Goal: Use online tool/utility: Utilize a website feature to perform a specific function

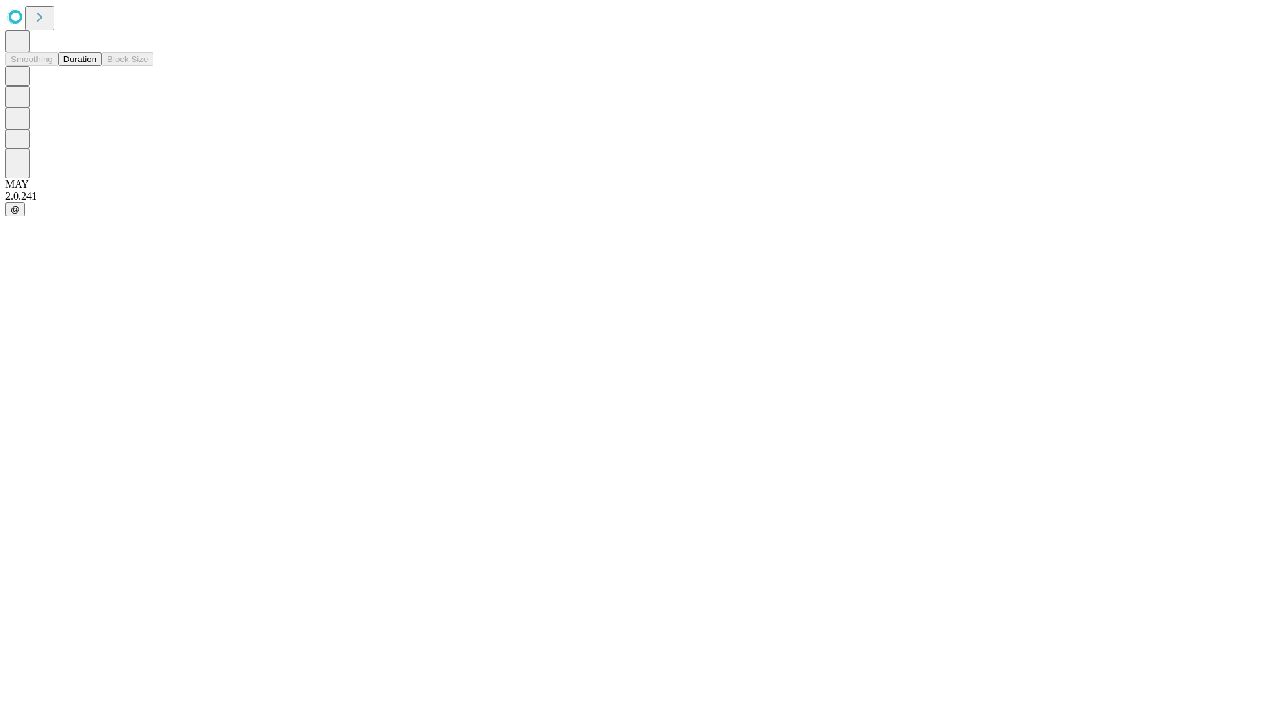
click at [97, 66] on button "Duration" at bounding box center [80, 59] width 44 height 14
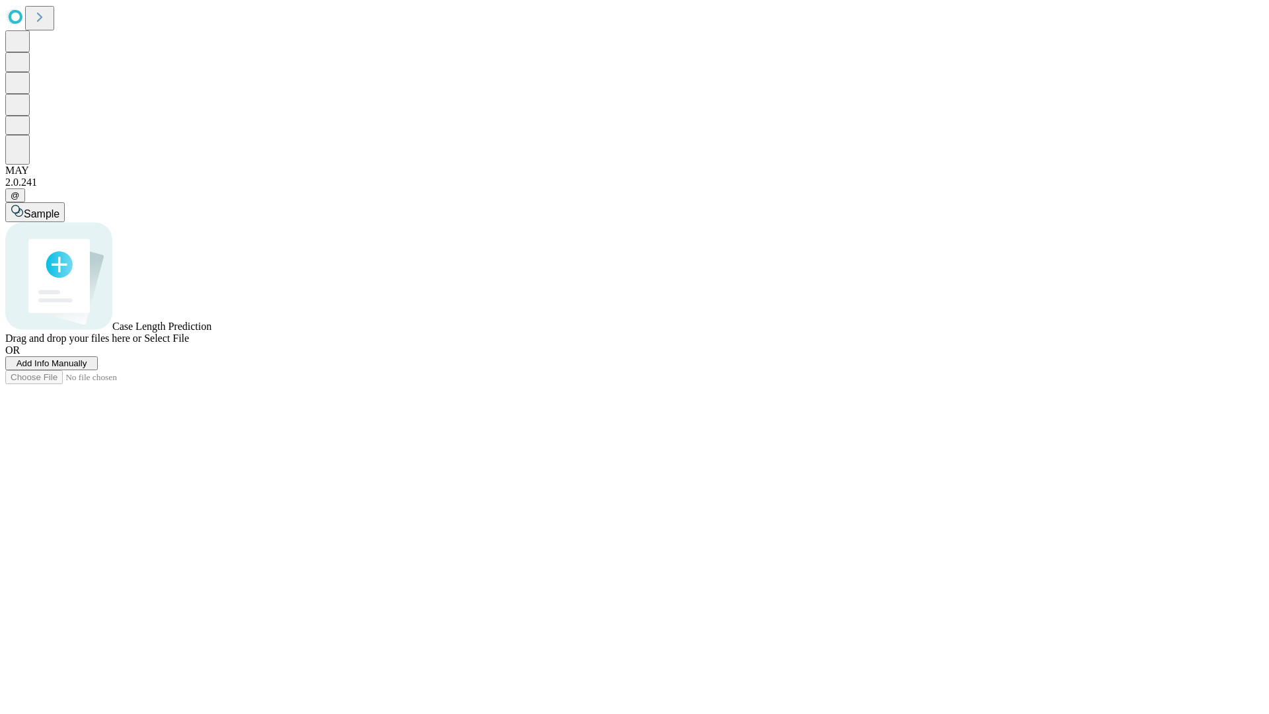
click at [189, 344] on span "Select File" at bounding box center [166, 338] width 45 height 11
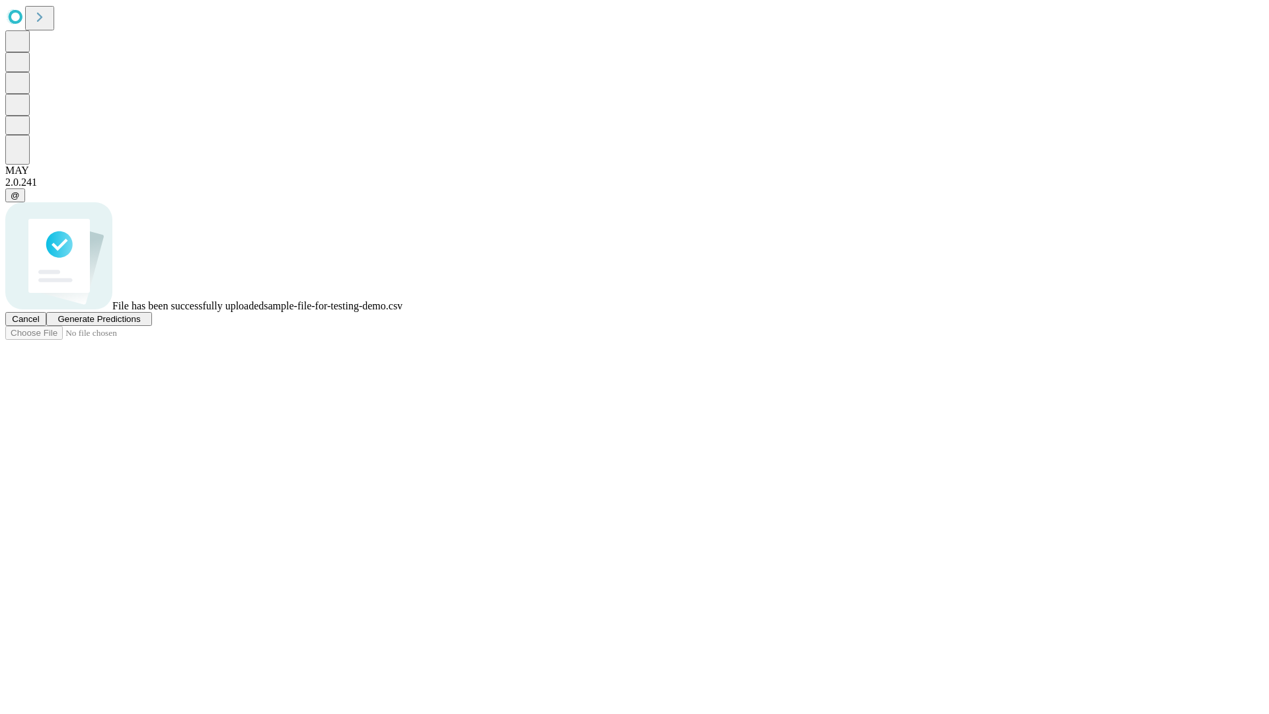
click at [140, 324] on span "Generate Predictions" at bounding box center [99, 319] width 83 height 10
